Goal: Task Accomplishment & Management: Manage account settings

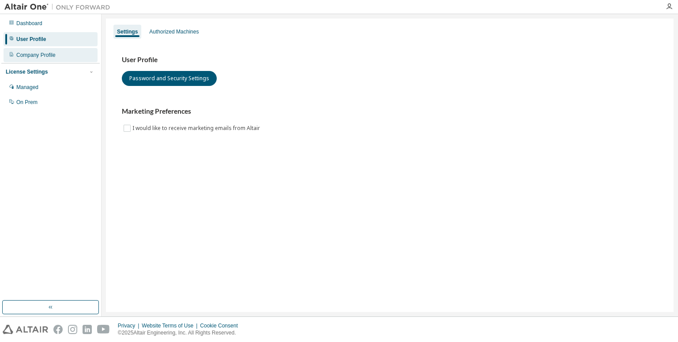
click at [55, 59] on div "Company Profile" at bounding box center [51, 55] width 94 height 14
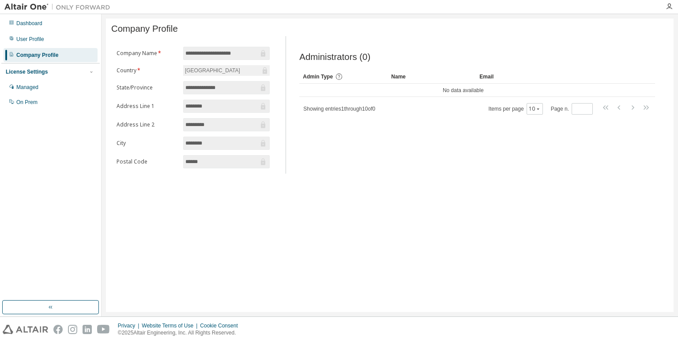
click at [400, 78] on div "Name" at bounding box center [431, 77] width 81 height 14
click at [48, 38] on div "User Profile" at bounding box center [51, 39] width 94 height 14
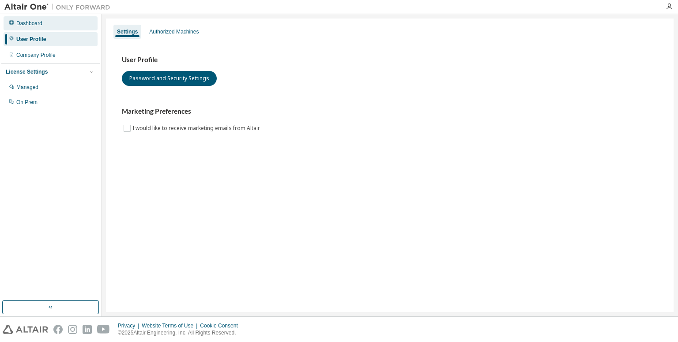
click at [48, 28] on div "Dashboard" at bounding box center [51, 23] width 94 height 14
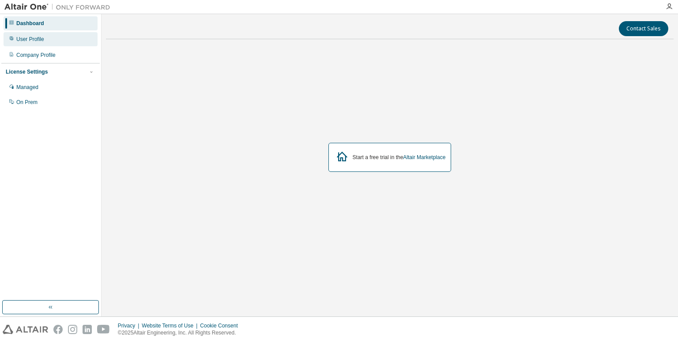
click at [48, 35] on div "User Profile" at bounding box center [51, 39] width 94 height 14
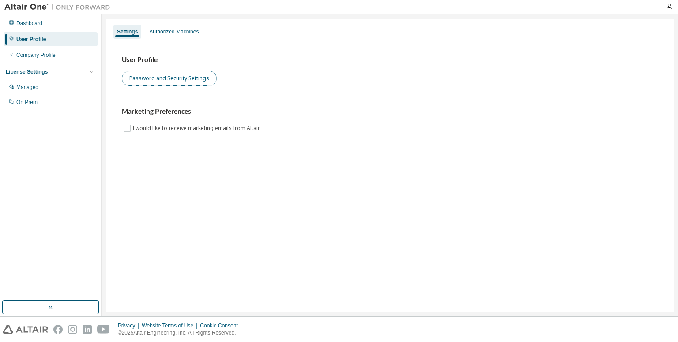
click at [150, 83] on button "Password and Security Settings" at bounding box center [169, 78] width 95 height 15
